Goal: Complete application form

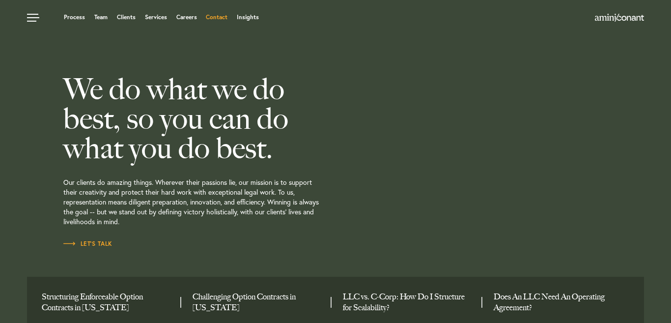
click at [218, 19] on link "Contact" at bounding box center [217, 17] width 22 height 6
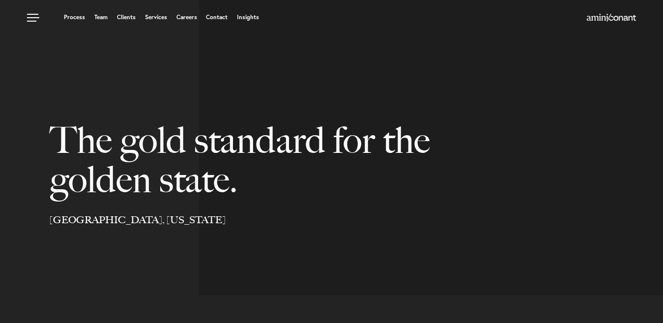
select select "Austin"
select select "Business and Civil Litigation"
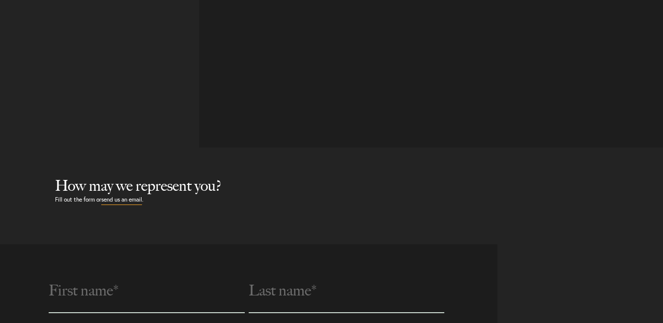
scroll to position [344, 0]
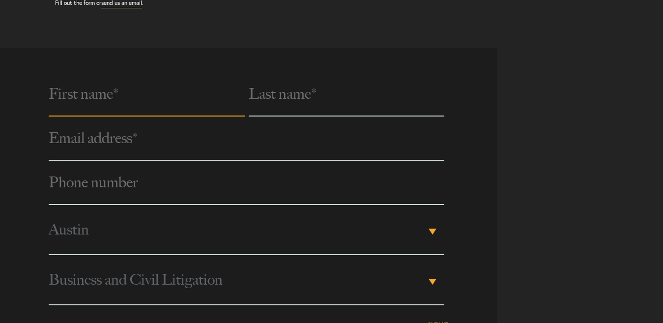
click at [92, 101] on input "text" at bounding box center [147, 94] width 196 height 44
type input "Ahmed"
type input "Abdul"
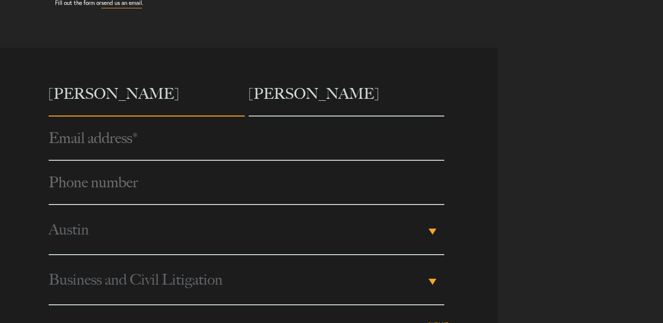
type input "info.alseratzz@gmail.com"
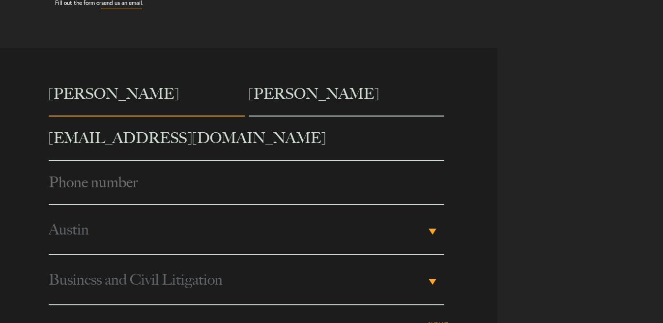
type input "0971545304"
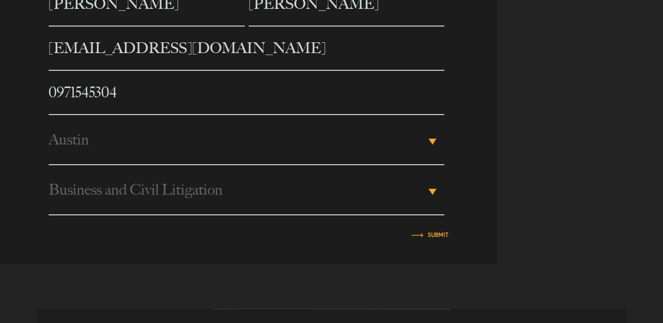
scroll to position [442, 0]
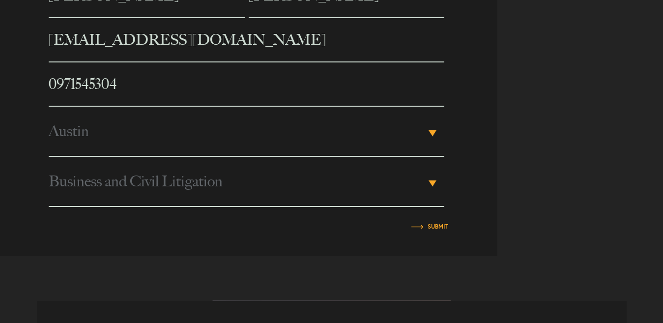
drag, startPoint x: 100, startPoint y: 185, endPoint x: 103, endPoint y: 198, distance: 12.5
click at [100, 185] on span "Business and Civil Litigation" at bounding box center [237, 181] width 377 height 49
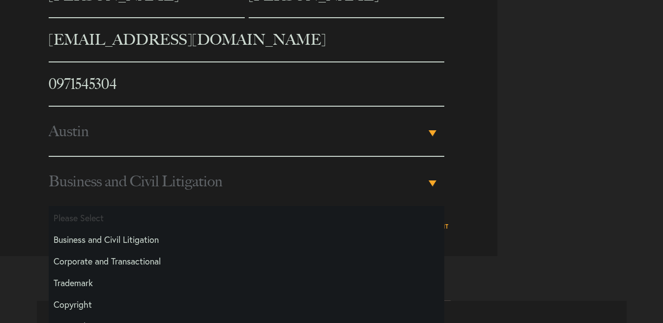
click at [613, 182] on div "Ahmed Abdul info.alseratzz@gmail.com Phone number * 0971545304 City Please Sele…" at bounding box center [331, 102] width 663 height 307
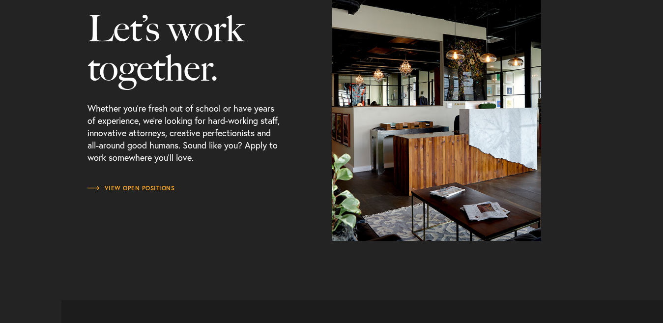
scroll to position [1362, 0]
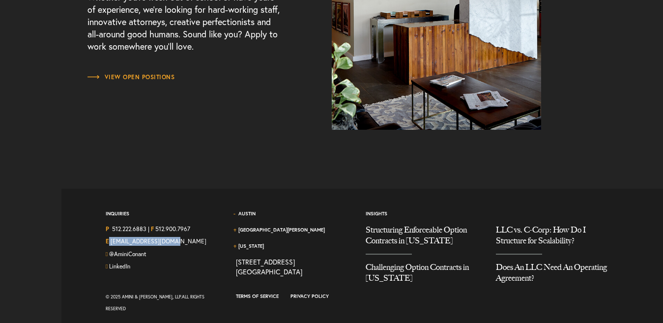
drag, startPoint x: 173, startPoint y: 240, endPoint x: 121, endPoint y: 264, distance: 57.6
click at [110, 242] on div "E hello@aminiconant.com" at bounding box center [163, 243] width 115 height 13
copy span "[EMAIL_ADDRESS][DOMAIN_NAME]"
